Goal: Find specific page/section: Find specific page/section

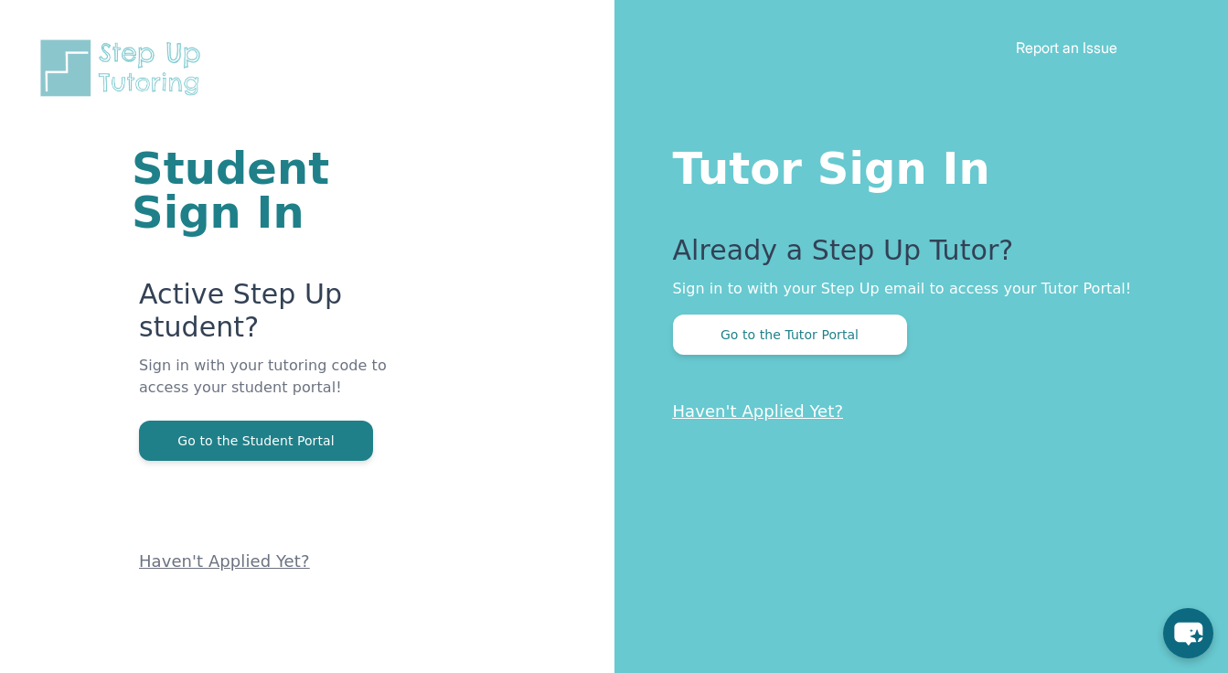
click at [856, 341] on button "Go to the Tutor Portal" at bounding box center [790, 334] width 234 height 40
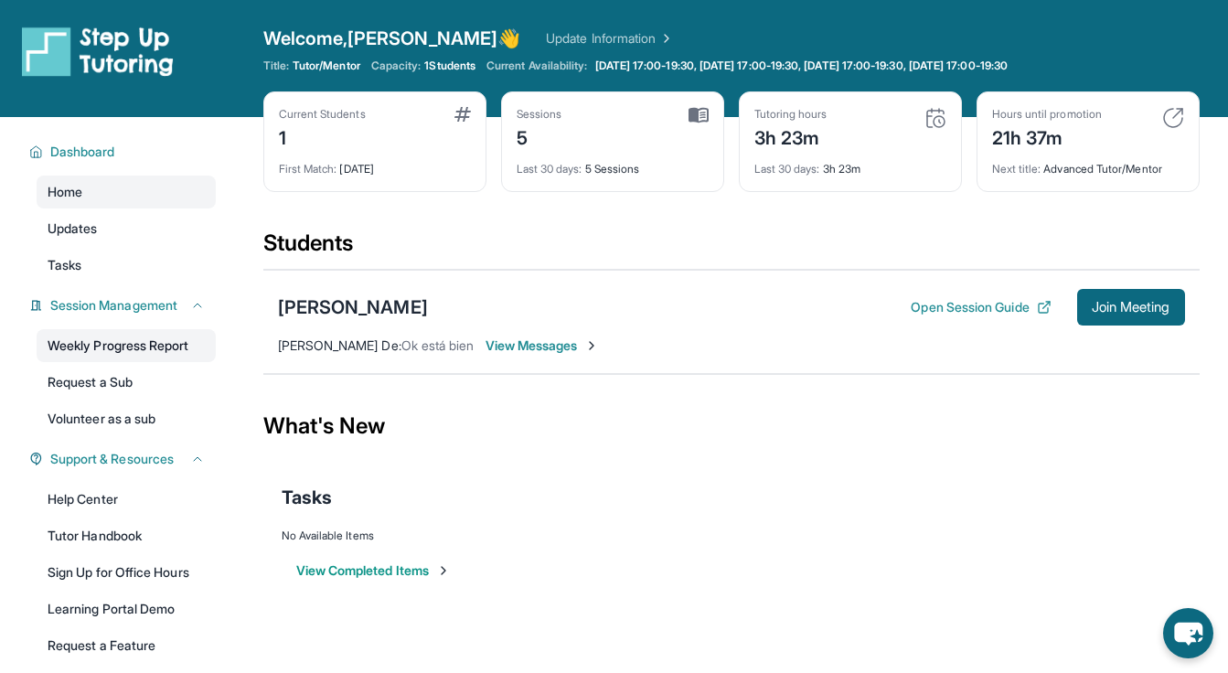
click at [126, 346] on link "Weekly Progress Report" at bounding box center [126, 345] width 179 height 33
